Goal: Task Accomplishment & Management: Use online tool/utility

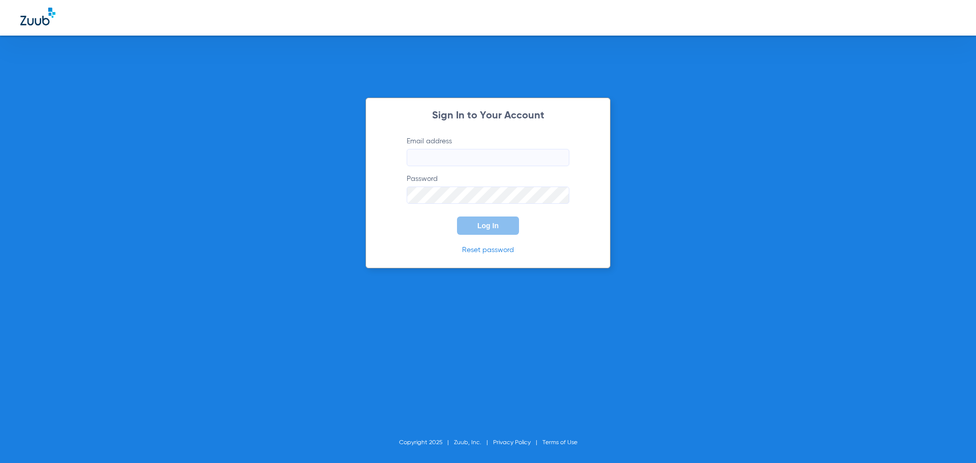
click at [428, 162] on input "Email address" at bounding box center [488, 157] width 163 height 17
click at [465, 164] on input "Email address Required" at bounding box center [488, 157] width 163 height 17
click at [495, 248] on link "Reset password" at bounding box center [488, 250] width 52 height 7
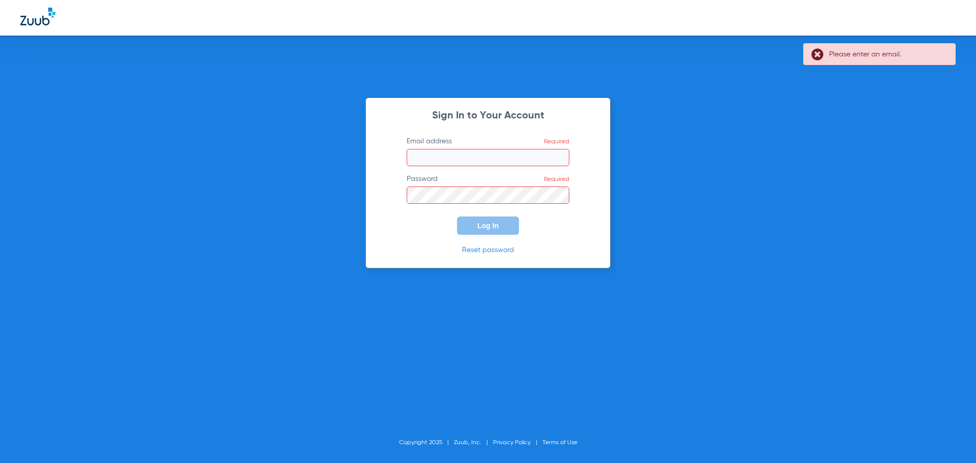
click at [494, 162] on input "Email address Required" at bounding box center [488, 157] width 163 height 17
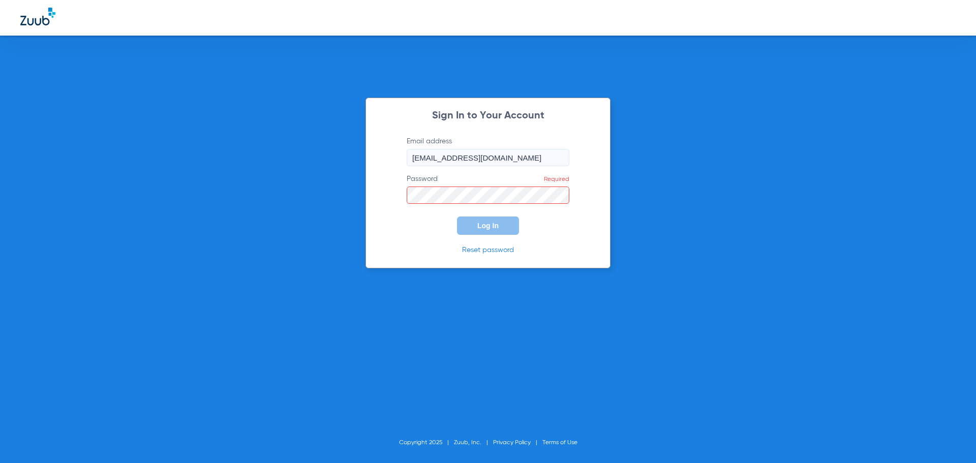
type input "[EMAIL_ADDRESS][DOMAIN_NAME]"
click at [457, 217] on button "Log In" at bounding box center [488, 226] width 62 height 18
drag, startPoint x: 494, startPoint y: 228, endPoint x: 537, endPoint y: 241, distance: 45.7
click at [494, 228] on span "Log In" at bounding box center [487, 226] width 21 height 8
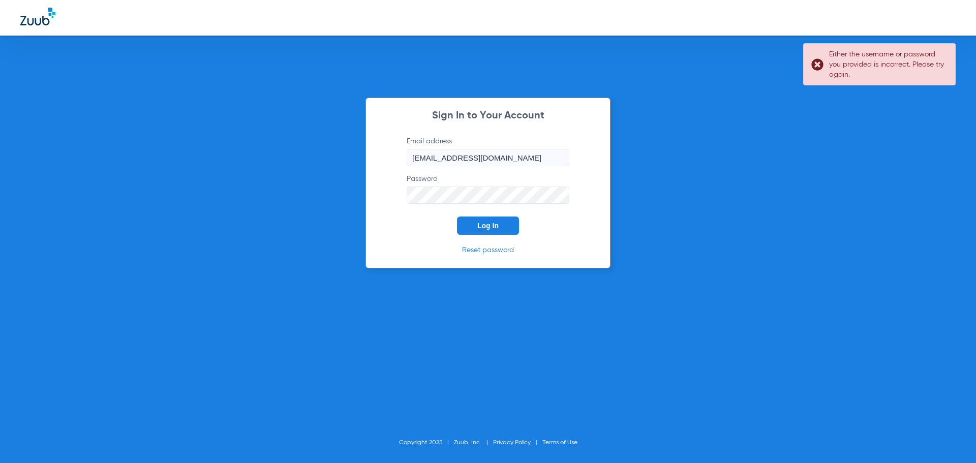
click at [494, 251] on link "Reset password" at bounding box center [488, 250] width 52 height 7
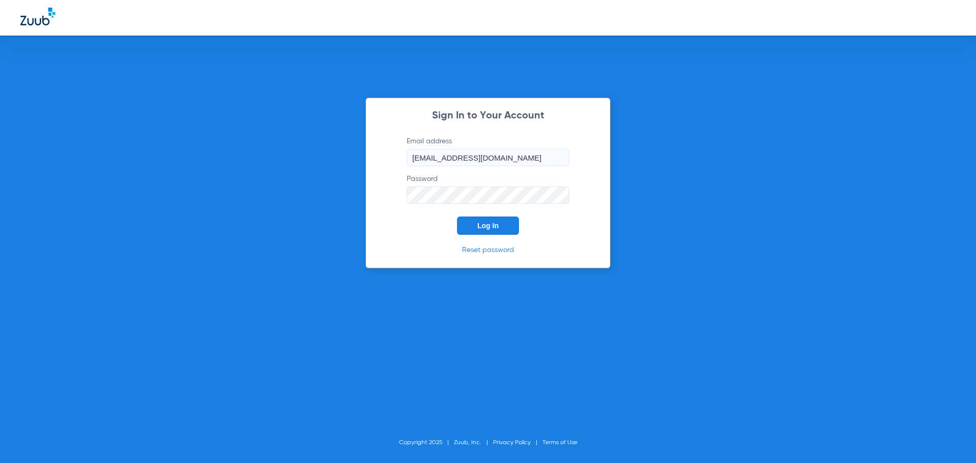
click at [318, 196] on div "Sign In to Your Account Email address [EMAIL_ADDRESS][DOMAIN_NAME] Password Log…" at bounding box center [488, 231] width 976 height 463
click at [457, 217] on button "Log In" at bounding box center [488, 226] width 62 height 18
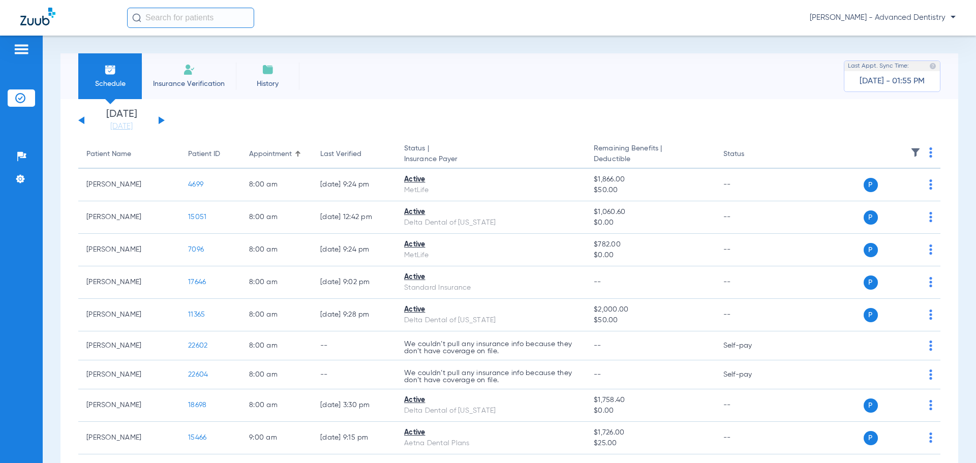
click at [163, 119] on button at bounding box center [162, 120] width 6 height 8
